Goal: Find specific page/section: Find specific page/section

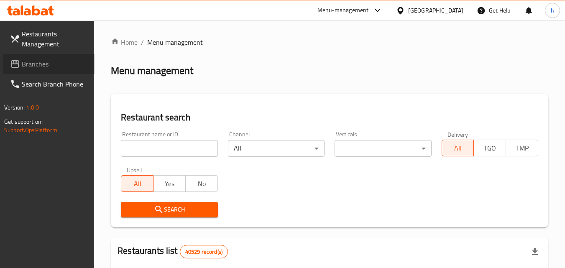
click at [40, 59] on span "Branches" at bounding box center [55, 64] width 66 height 10
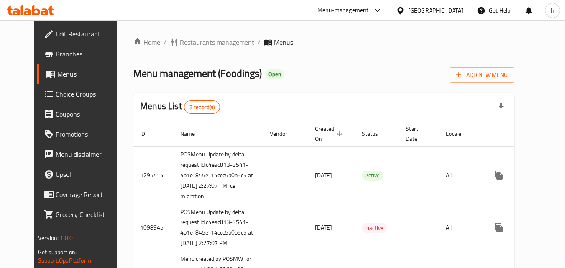
click at [413, 13] on div "[GEOGRAPHIC_DATA]" at bounding box center [435, 10] width 55 height 9
click at [337, 11] on div "Menu-management" at bounding box center [342, 10] width 51 height 10
click at [298, 70] on div "Restaurant-Management" at bounding box center [299, 72] width 66 height 9
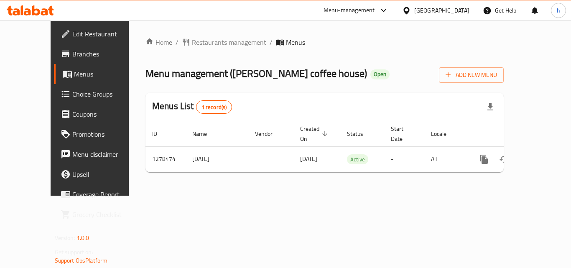
click at [72, 51] on span "Branches" at bounding box center [105, 54] width 67 height 10
